Goal: Task Accomplishment & Management: Manage account settings

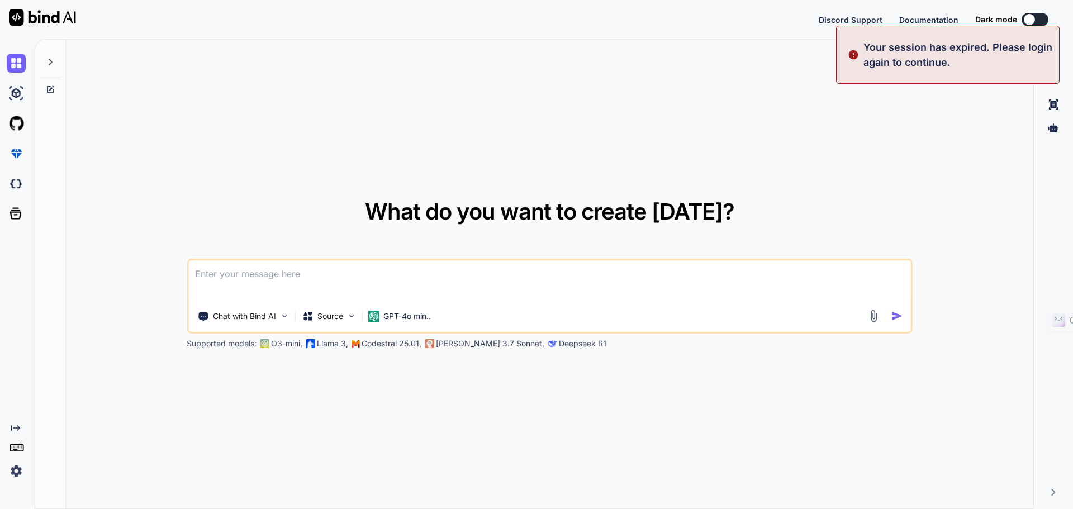
click at [594, 155] on div "What do you want to create [DATE]? Chat with Bind AI Source GPT-4o min.. Suppor…" at bounding box center [550, 275] width 968 height 470
type textarea "x"
click at [10, 471] on img at bounding box center [16, 471] width 19 height 19
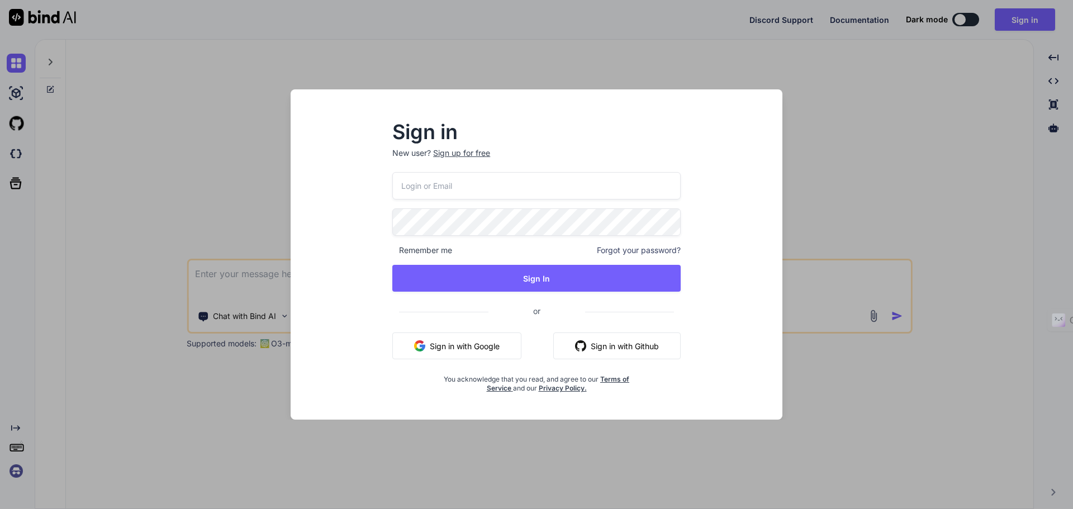
click at [458, 344] on button "Sign in with Google" at bounding box center [456, 346] width 129 height 27
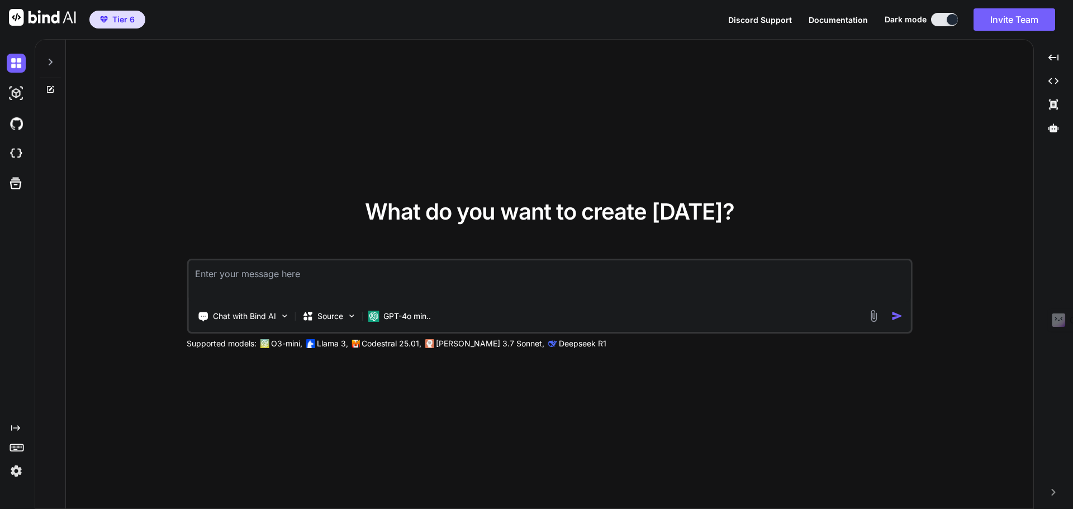
click at [759, 140] on div "What do you want to create [DATE]? Chat with Bind AI Source GPT-4o min.. Suppor…" at bounding box center [550, 275] width 968 height 470
click at [1005, 17] on button "Invite Team" at bounding box center [1015, 19] width 82 height 22
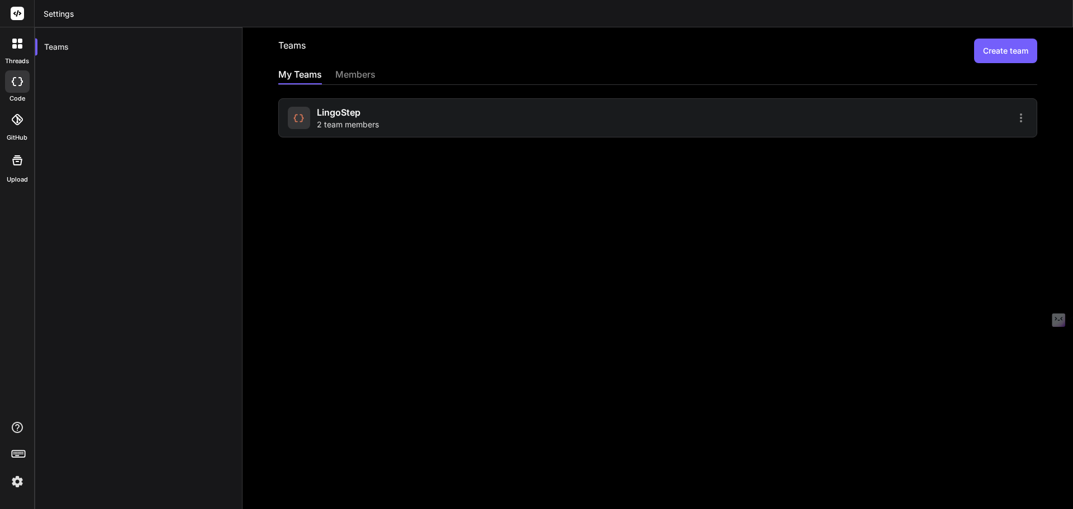
click at [357, 117] on span "LingoStep" at bounding box center [339, 112] width 44 height 13
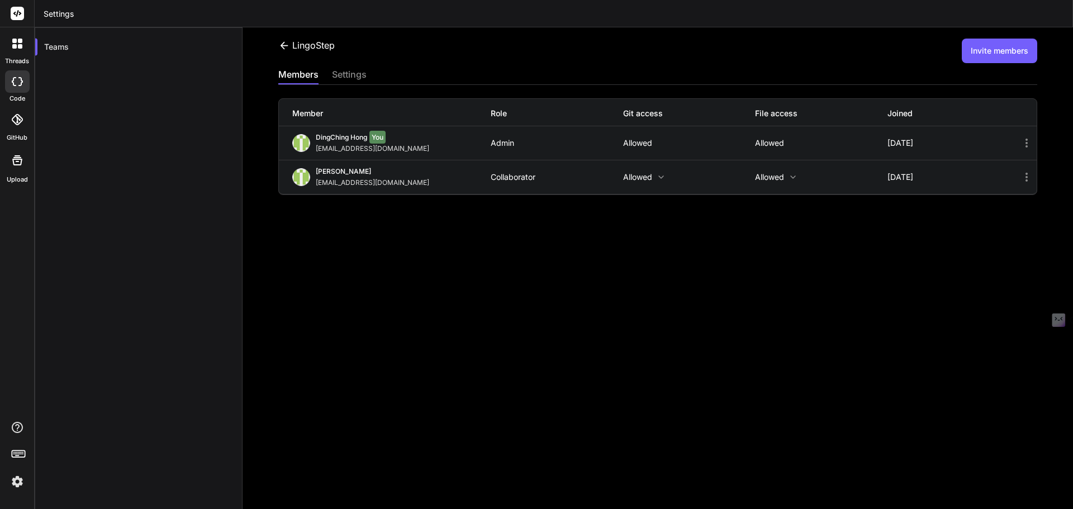
click at [304, 78] on div "members" at bounding box center [298, 76] width 40 height 16
click at [338, 79] on div "settings" at bounding box center [349, 76] width 35 height 16
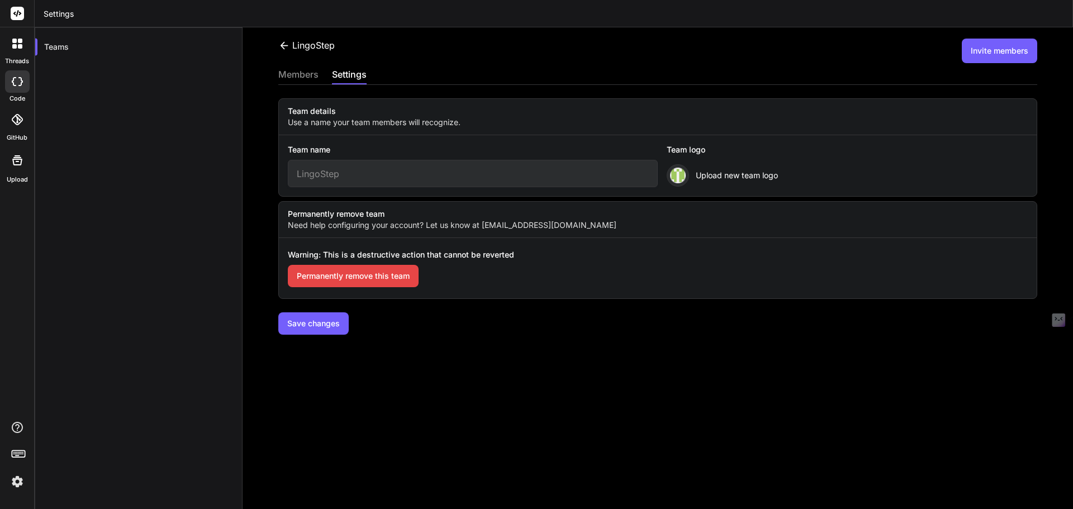
click at [295, 78] on div "members" at bounding box center [298, 76] width 40 height 16
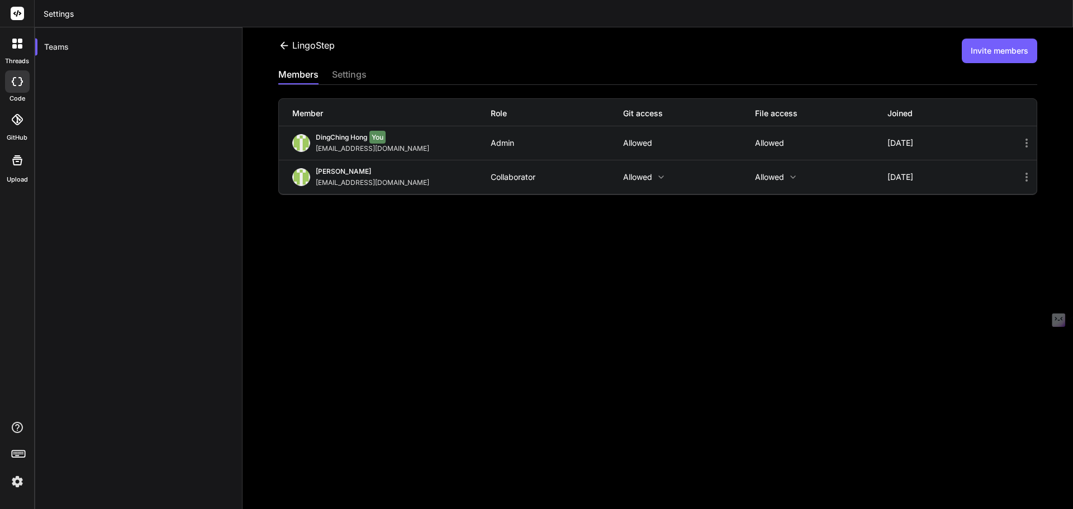
click at [522, 178] on div "Collaborator" at bounding box center [557, 177] width 132 height 9
click at [1021, 178] on icon at bounding box center [1026, 177] width 13 height 13
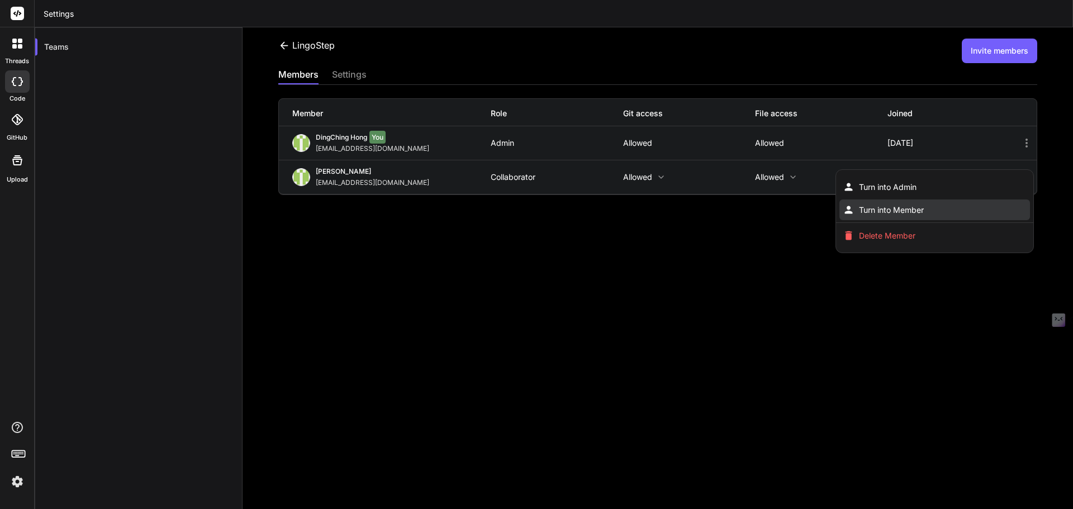
click at [869, 205] on span "Turn into Member" at bounding box center [891, 210] width 65 height 11
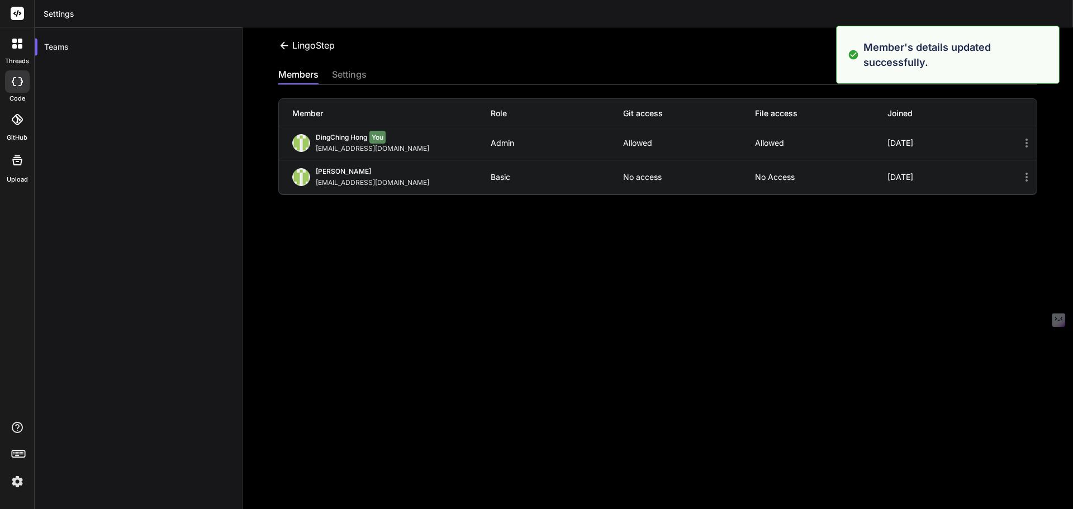
click at [652, 230] on div "LingoStep Invite members members settings Member Role Git access File access Jo…" at bounding box center [658, 268] width 831 height 482
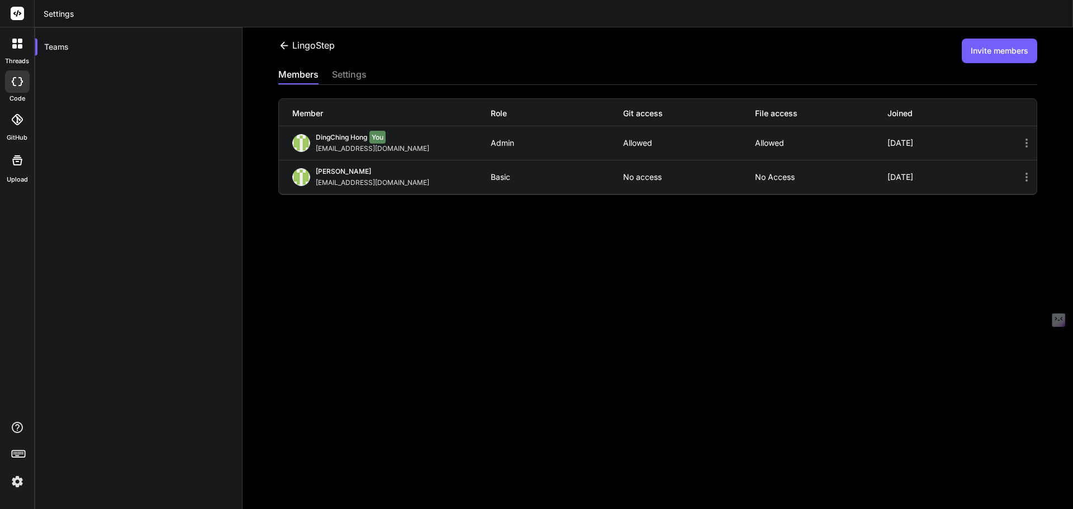
click at [1026, 174] on icon at bounding box center [1027, 177] width 2 height 9
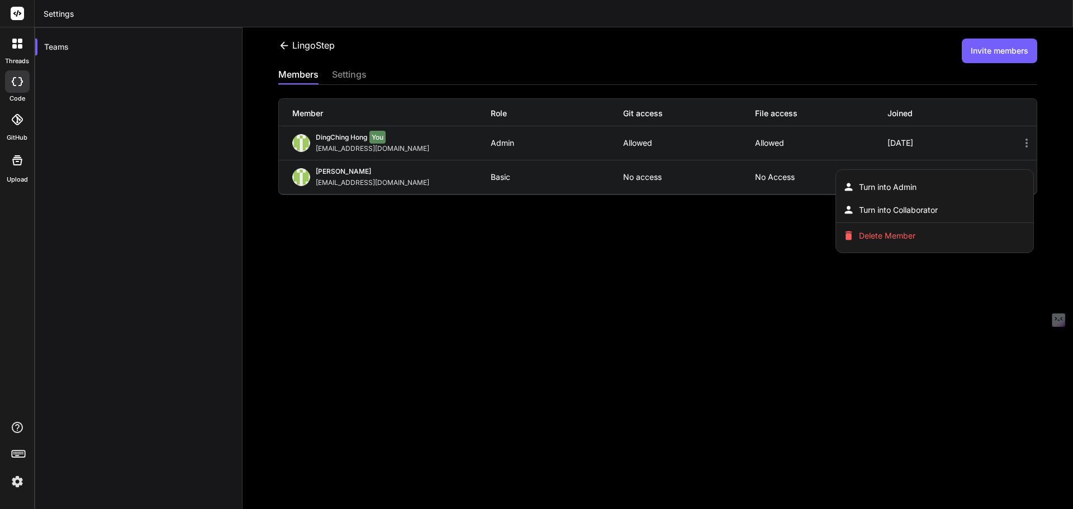
click at [755, 179] on div at bounding box center [536, 254] width 1073 height 509
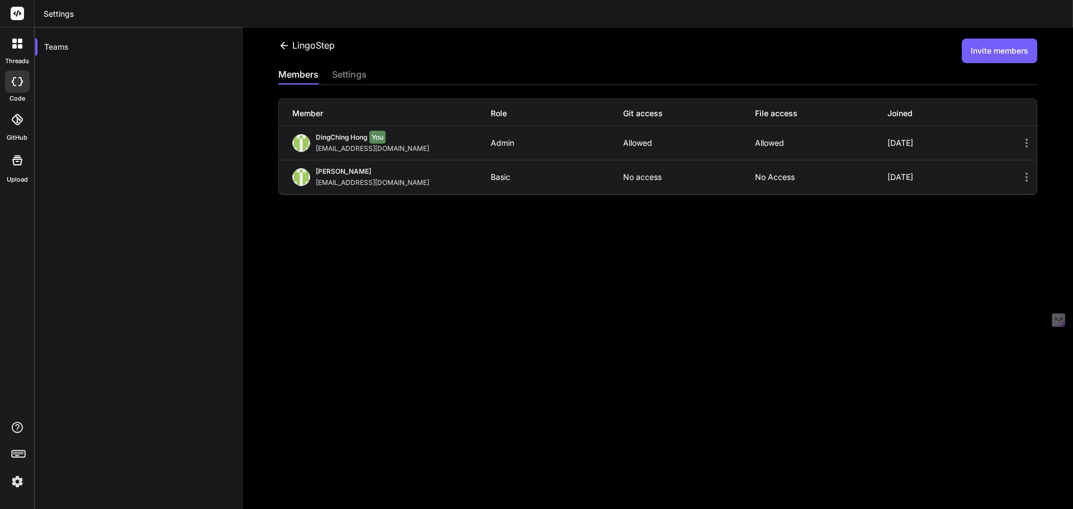
click at [769, 173] on p "No access" at bounding box center [821, 177] width 132 height 9
click at [1020, 174] on icon at bounding box center [1026, 177] width 13 height 13
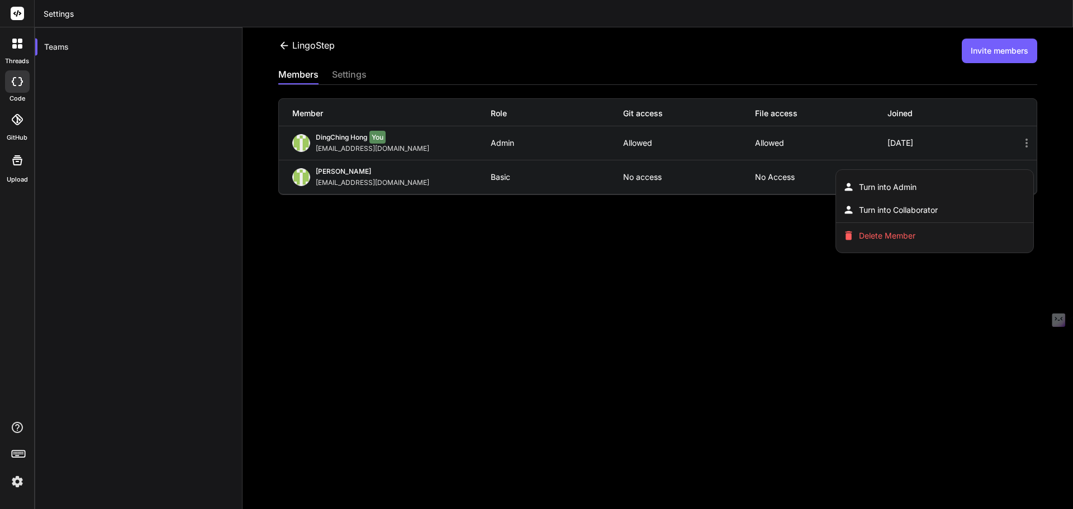
click at [721, 243] on div at bounding box center [536, 254] width 1073 height 509
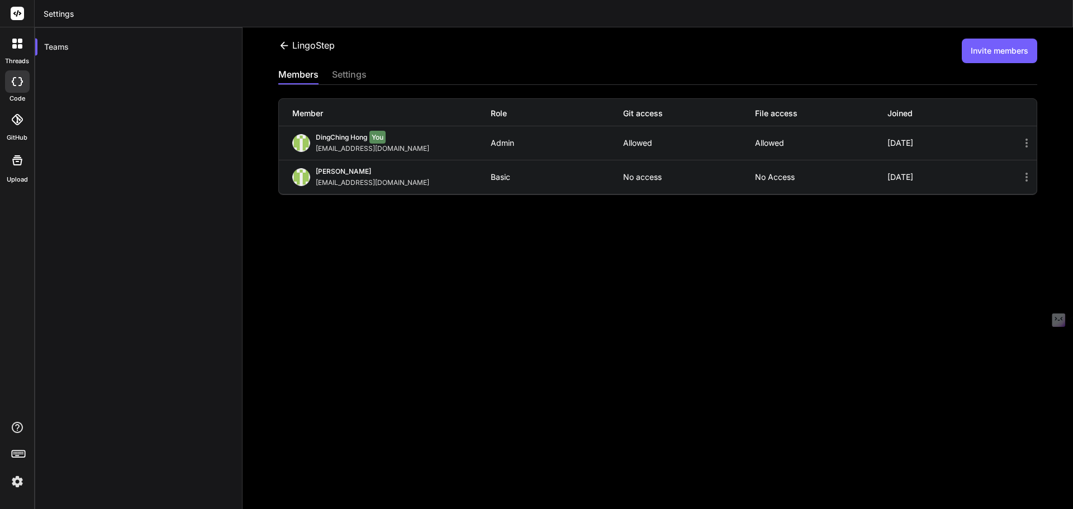
click at [1021, 142] on icon at bounding box center [1026, 142] width 13 height 13
click at [1020, 142] on icon at bounding box center [1026, 142] width 13 height 13
click at [666, 177] on p "No access" at bounding box center [689, 177] width 132 height 9
click at [1020, 177] on icon at bounding box center [1026, 177] width 13 height 13
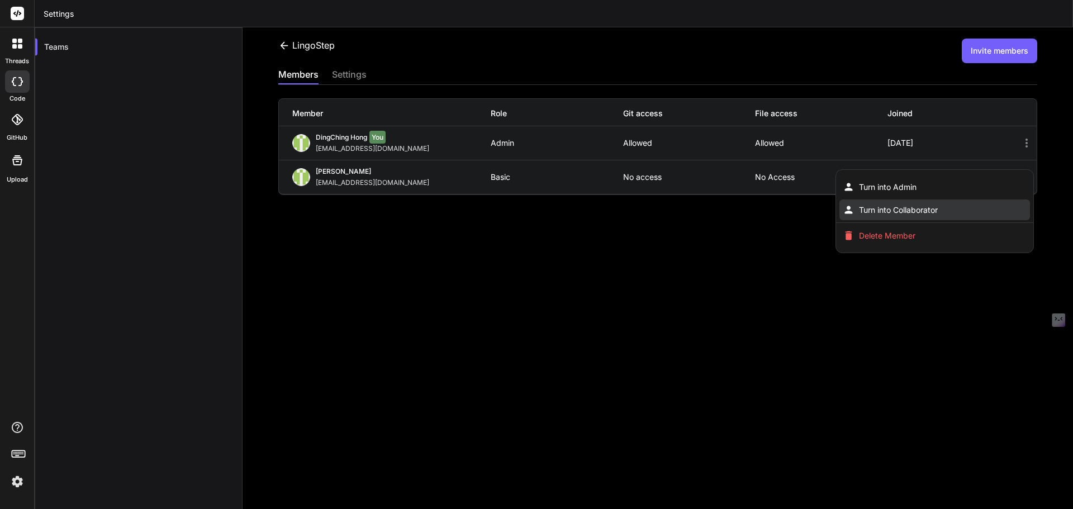
click at [913, 205] on span "Turn into Collaborator" at bounding box center [898, 210] width 79 height 11
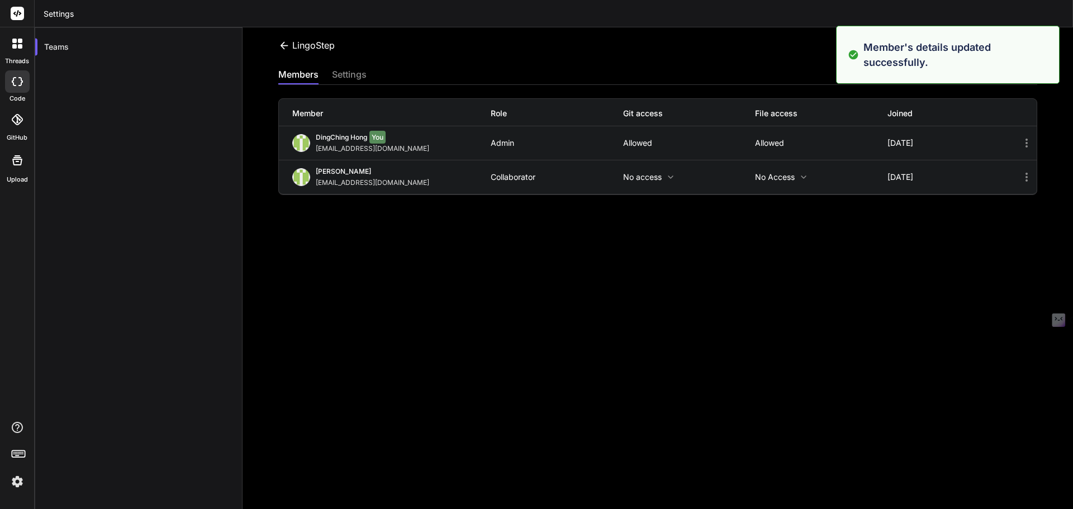
click at [655, 173] on p "No access" at bounding box center [689, 177] width 132 height 9
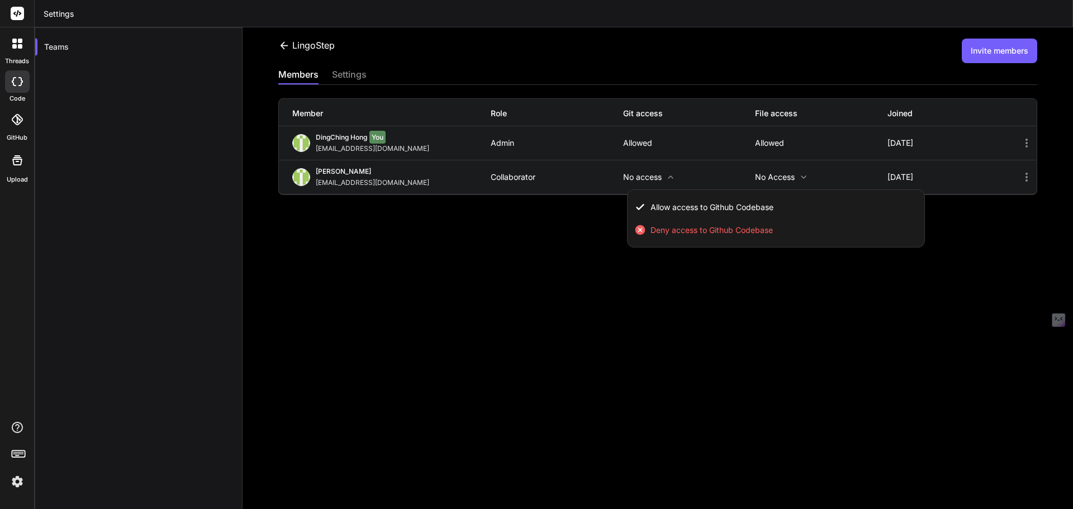
click at [583, 215] on div at bounding box center [536, 254] width 1073 height 509
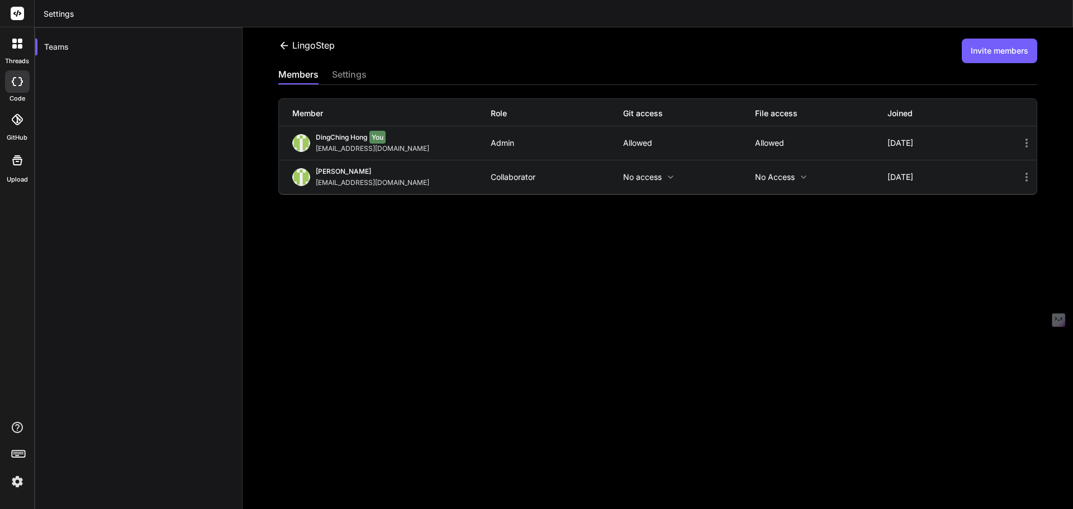
click at [790, 178] on p "No access" at bounding box center [821, 177] width 132 height 9
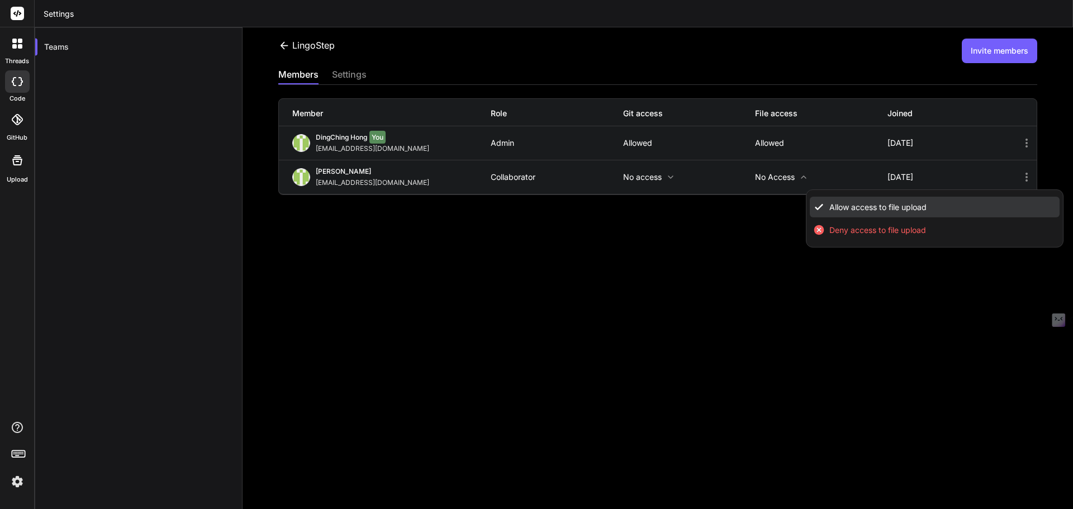
click at [840, 203] on span "Allow access to file upload" at bounding box center [878, 207] width 97 height 11
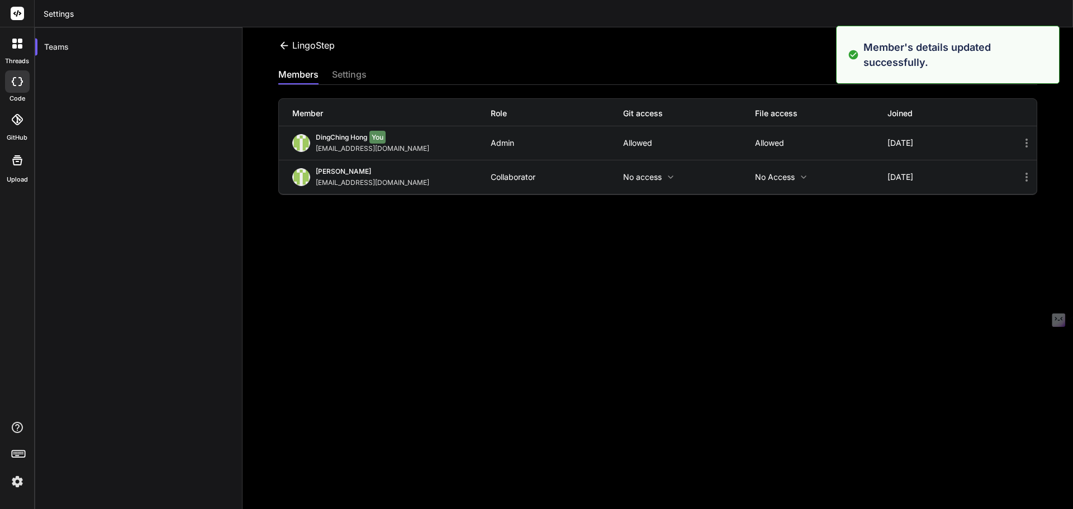
click at [705, 230] on div "LingoStep Invite members members settings Member Role Git access File access Jo…" at bounding box center [658, 268] width 831 height 482
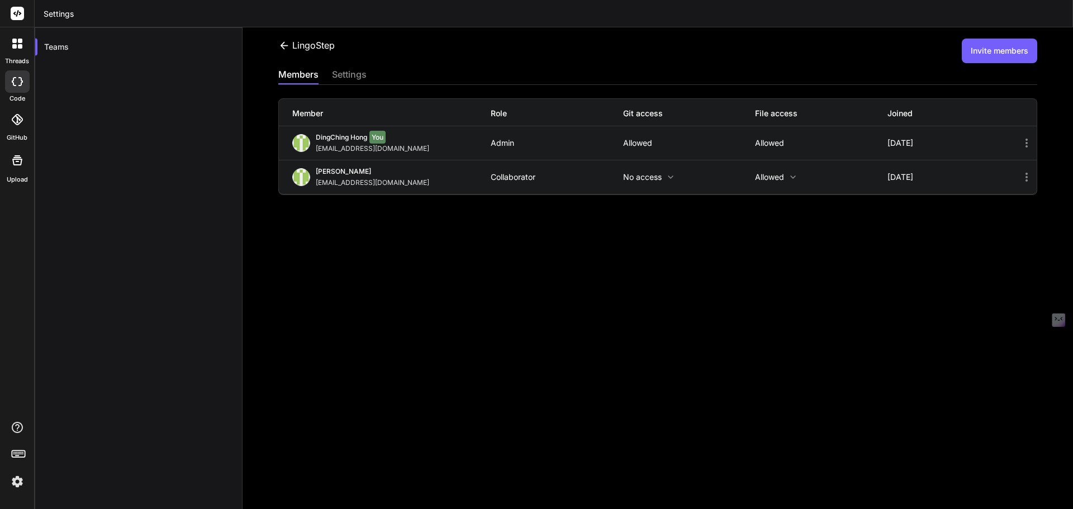
click at [358, 74] on div "settings" at bounding box center [349, 76] width 35 height 16
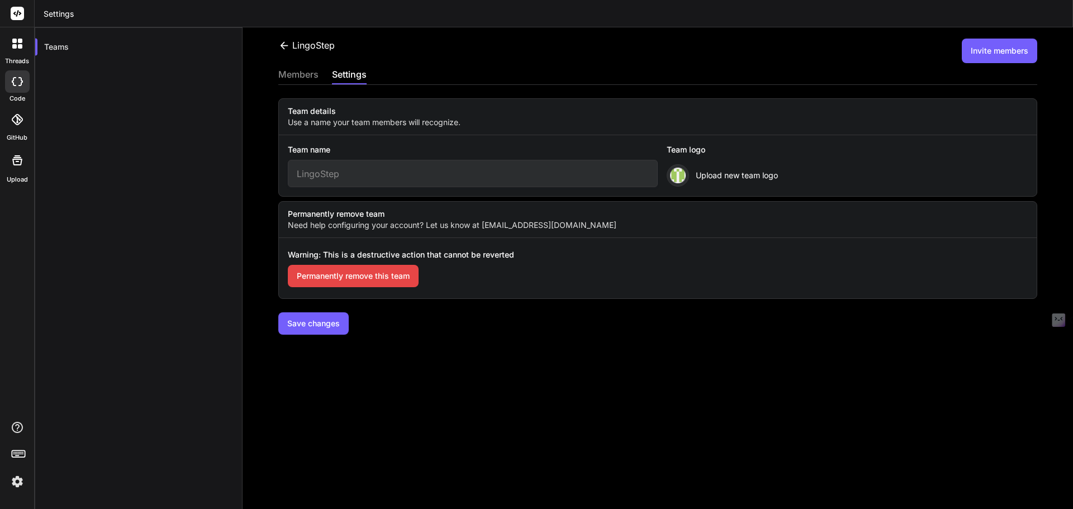
click at [304, 74] on div "members" at bounding box center [298, 76] width 40 height 16
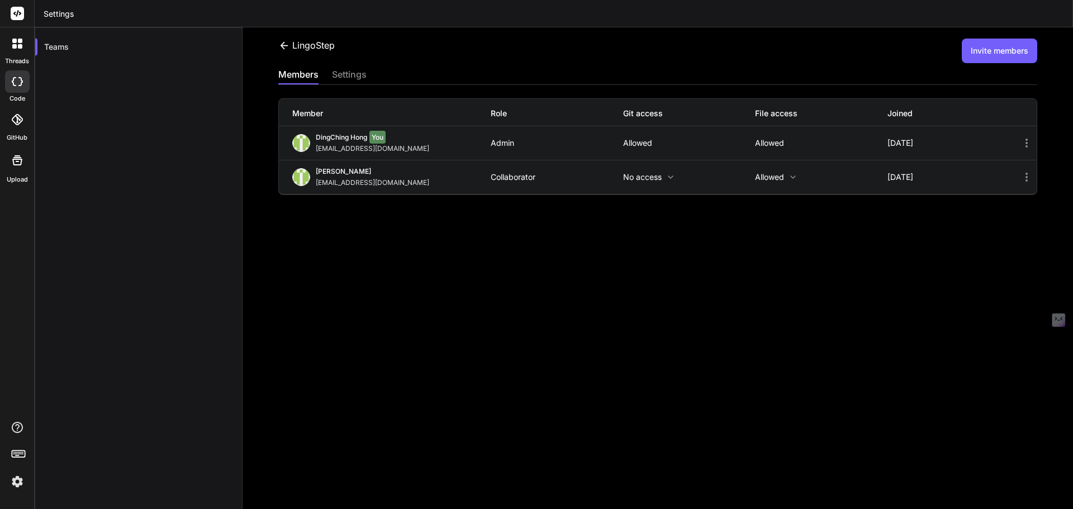
click at [1020, 177] on icon at bounding box center [1026, 177] width 13 height 13
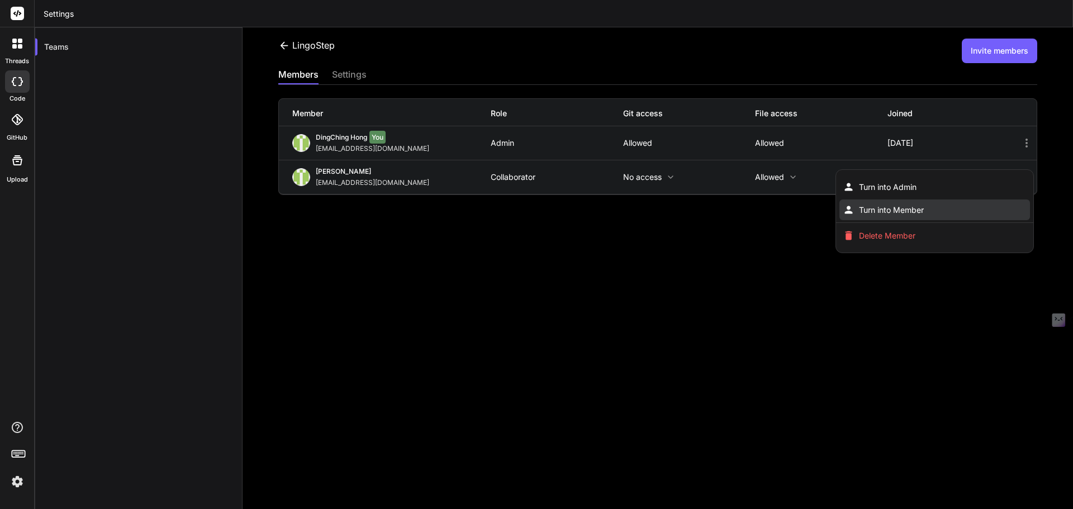
click at [862, 205] on span "Turn into Member" at bounding box center [891, 210] width 65 height 11
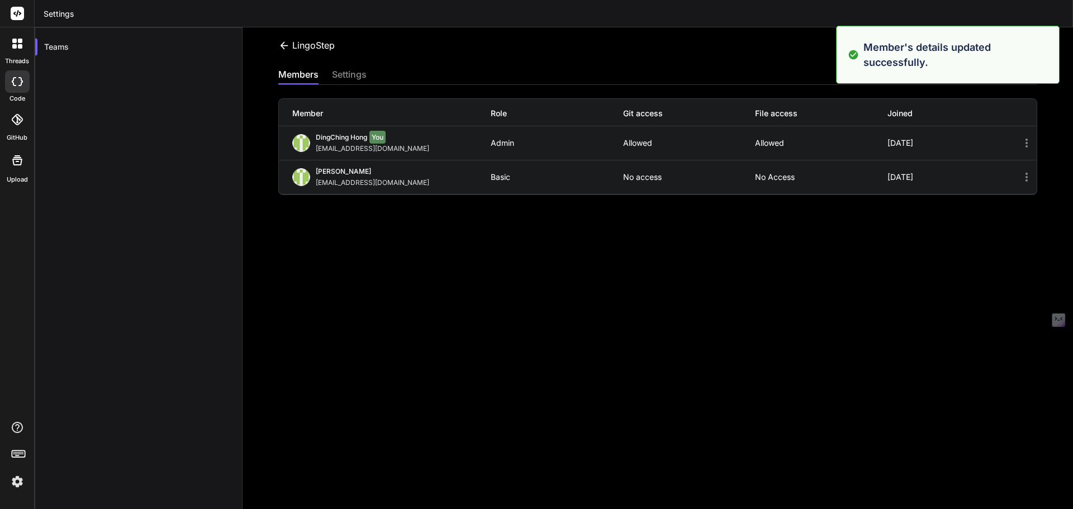
click at [717, 240] on div "LingoStep Invite members members settings Member Role Git access File access Jo…" at bounding box center [658, 268] width 831 height 482
drag, startPoint x: 547, startPoint y: 257, endPoint x: 446, endPoint y: 218, distance: 108.3
click at [529, 250] on div "LingoStep Invite members members settings Member Role Git access File access Jo…" at bounding box center [658, 268] width 831 height 482
click at [13, 48] on icon at bounding box center [14, 46] width 4 height 4
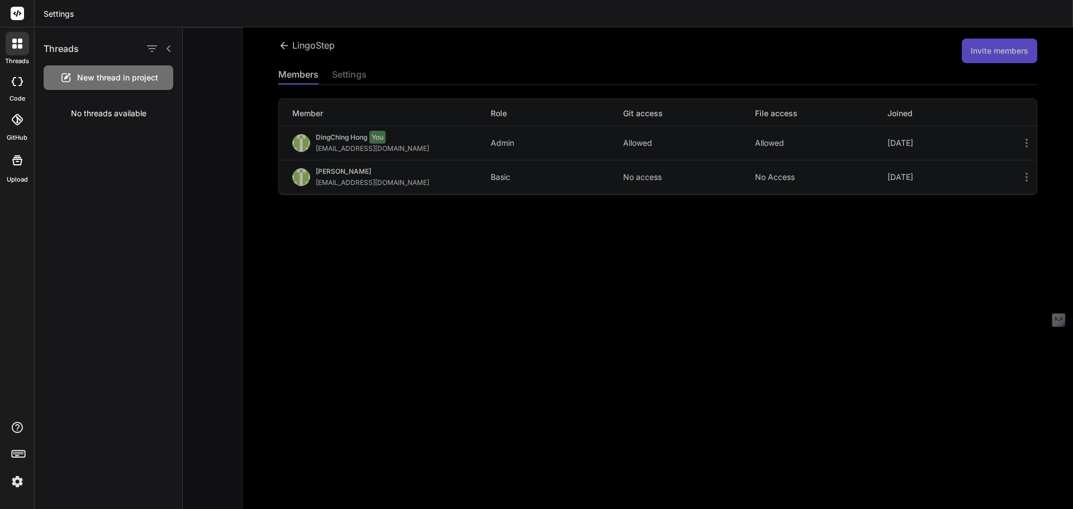
click at [15, 86] on icon at bounding box center [14, 81] width 4 height 9
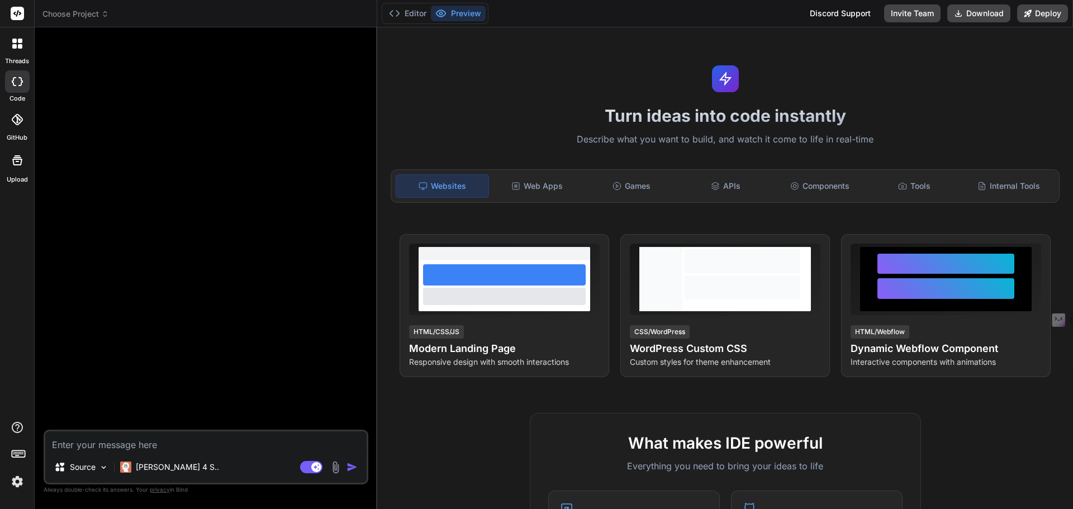
click at [13, 485] on img at bounding box center [17, 481] width 19 height 19
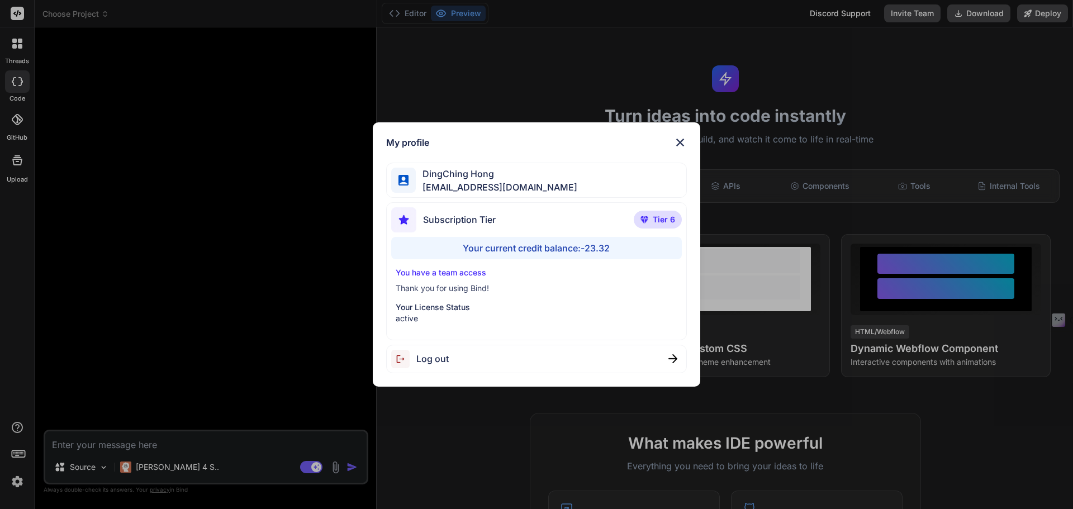
click at [142, 361] on div "My profile DingChing Hong [EMAIL_ADDRESS][DOMAIN_NAME] Subscription Tier Tier 6…" at bounding box center [536, 254] width 1073 height 509
